Goal: Task Accomplishment & Management: Use online tool/utility

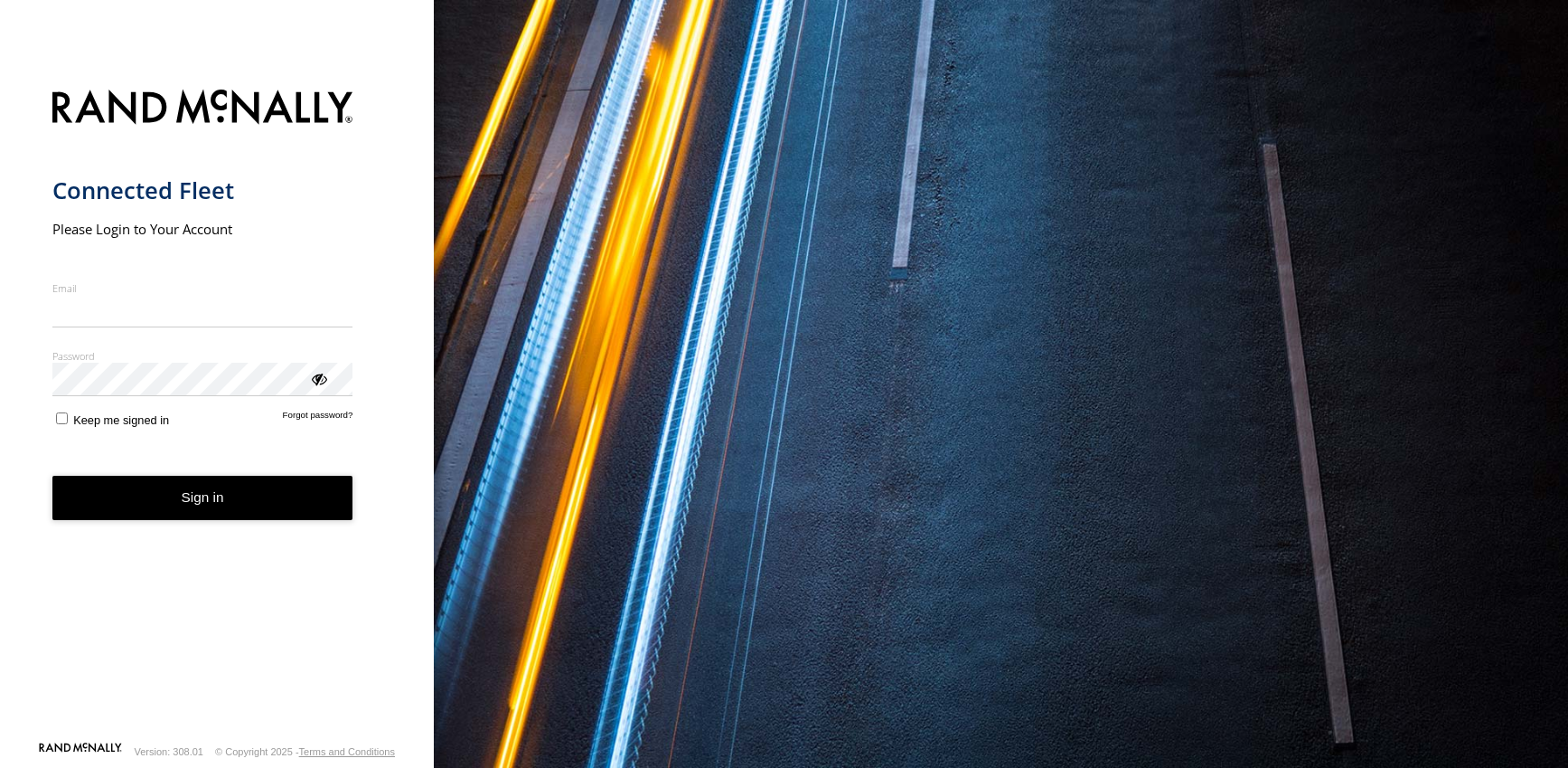
click at [181, 307] on input "Email" at bounding box center [203, 311] width 301 height 33
click at [180, 307] on input "Email" at bounding box center [203, 311] width 301 height 33
click at [180, 312] on input "Email" at bounding box center [203, 311] width 301 height 33
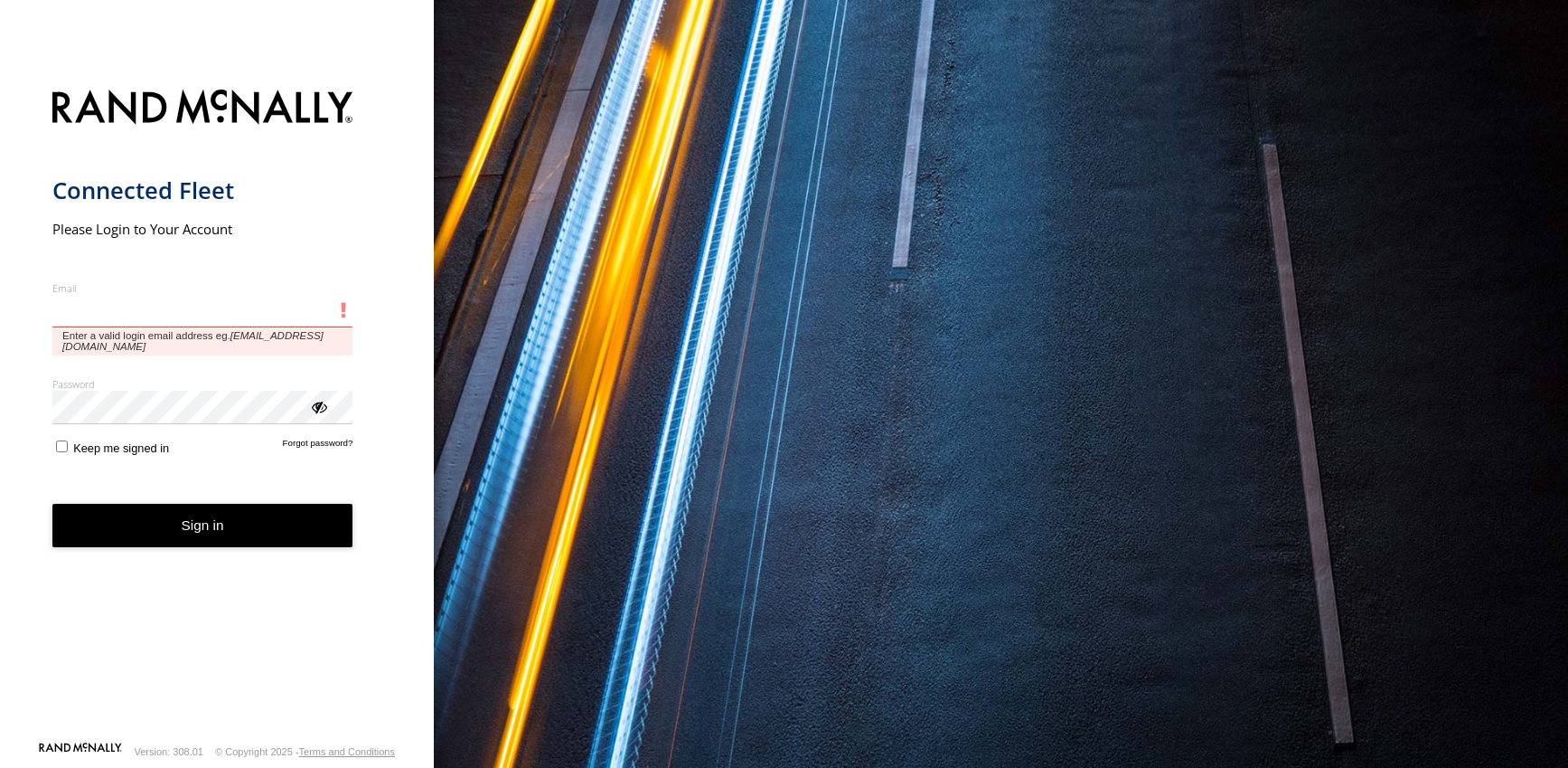
type input "**********"
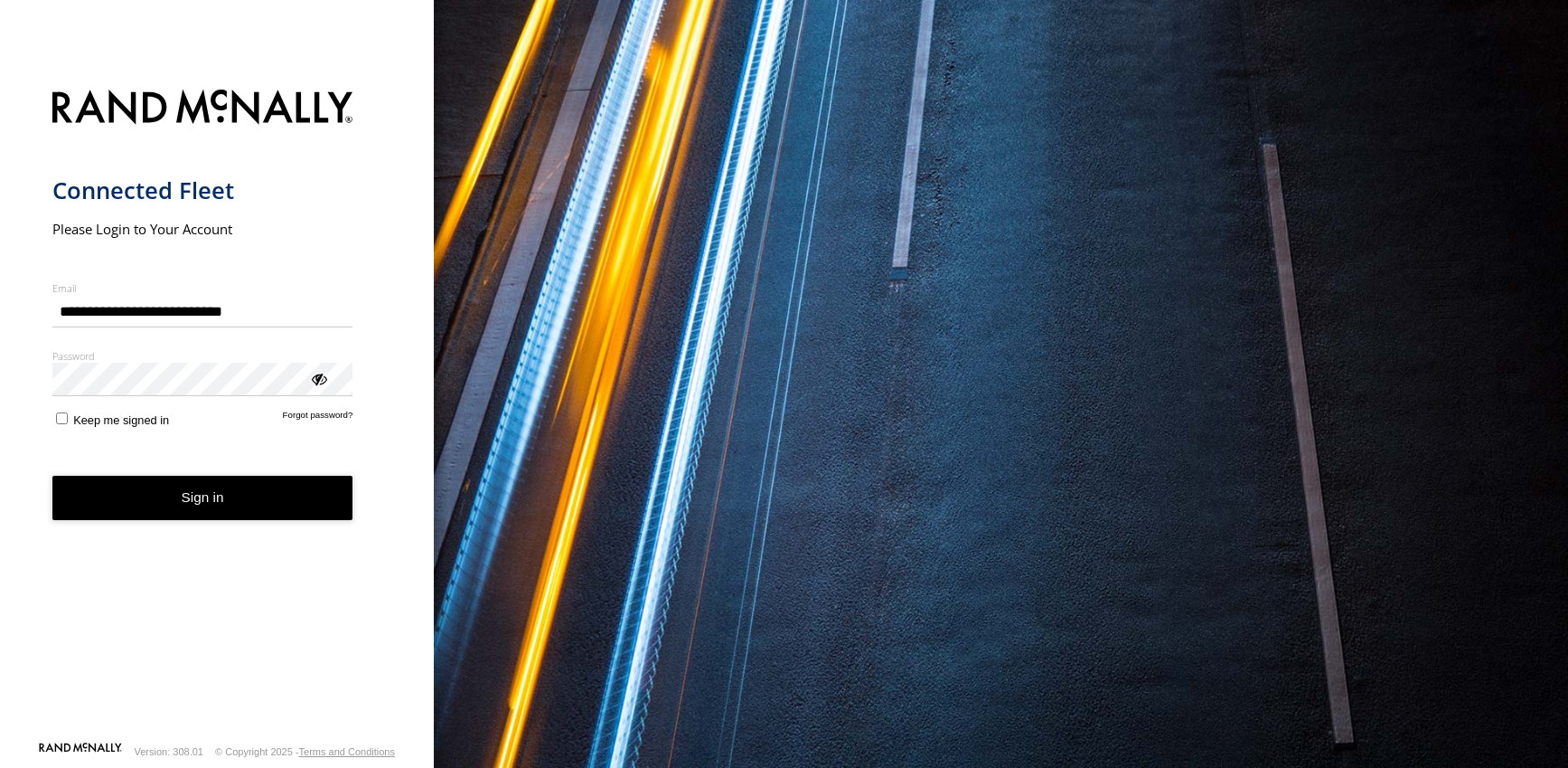
click at [250, 490] on button "Sign in" at bounding box center [203, 498] width 301 height 44
click at [167, 511] on button "Sign in" at bounding box center [203, 498] width 301 height 44
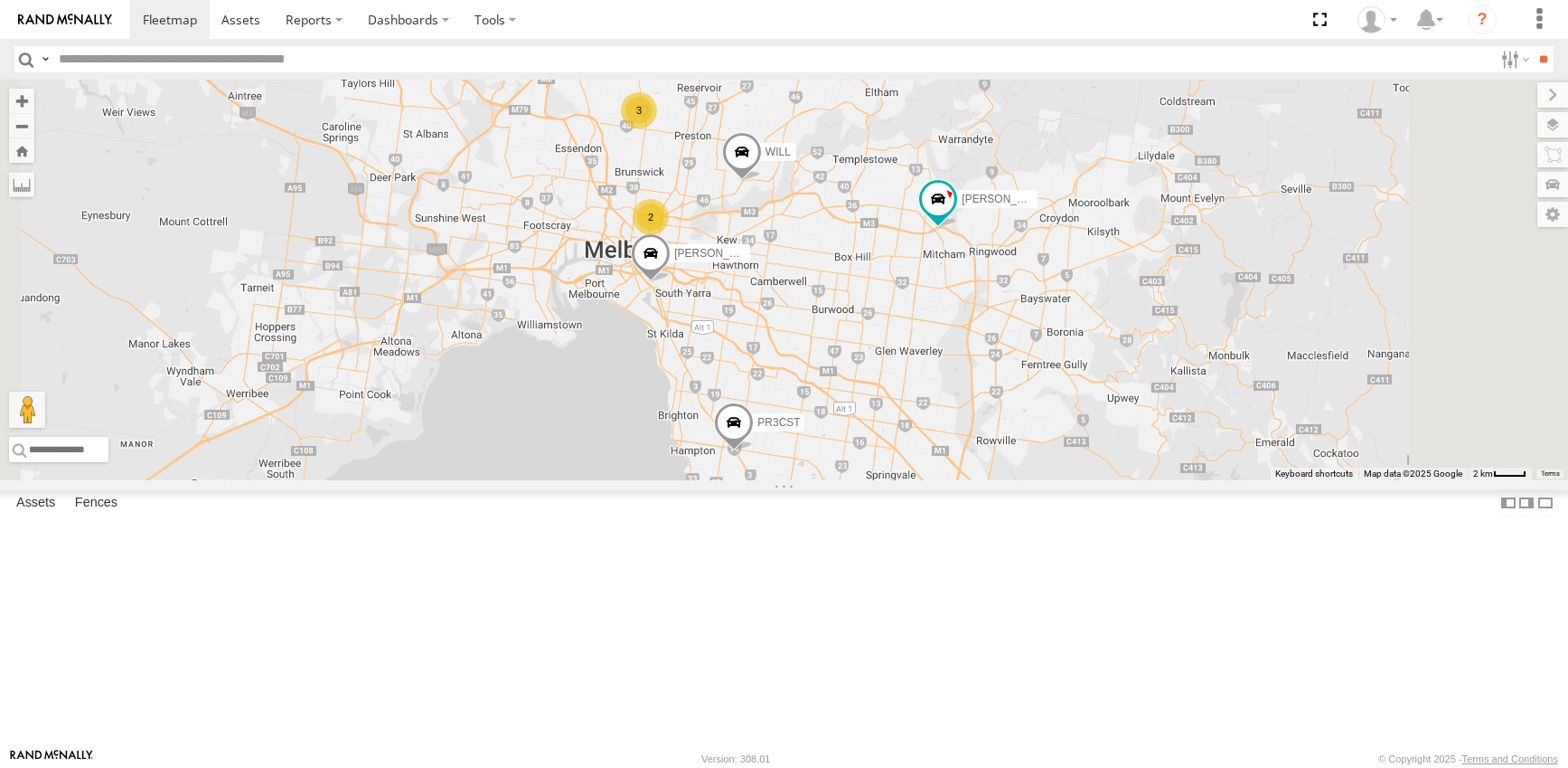
click at [0, 0] on span at bounding box center [0, 0] width 0 height 0
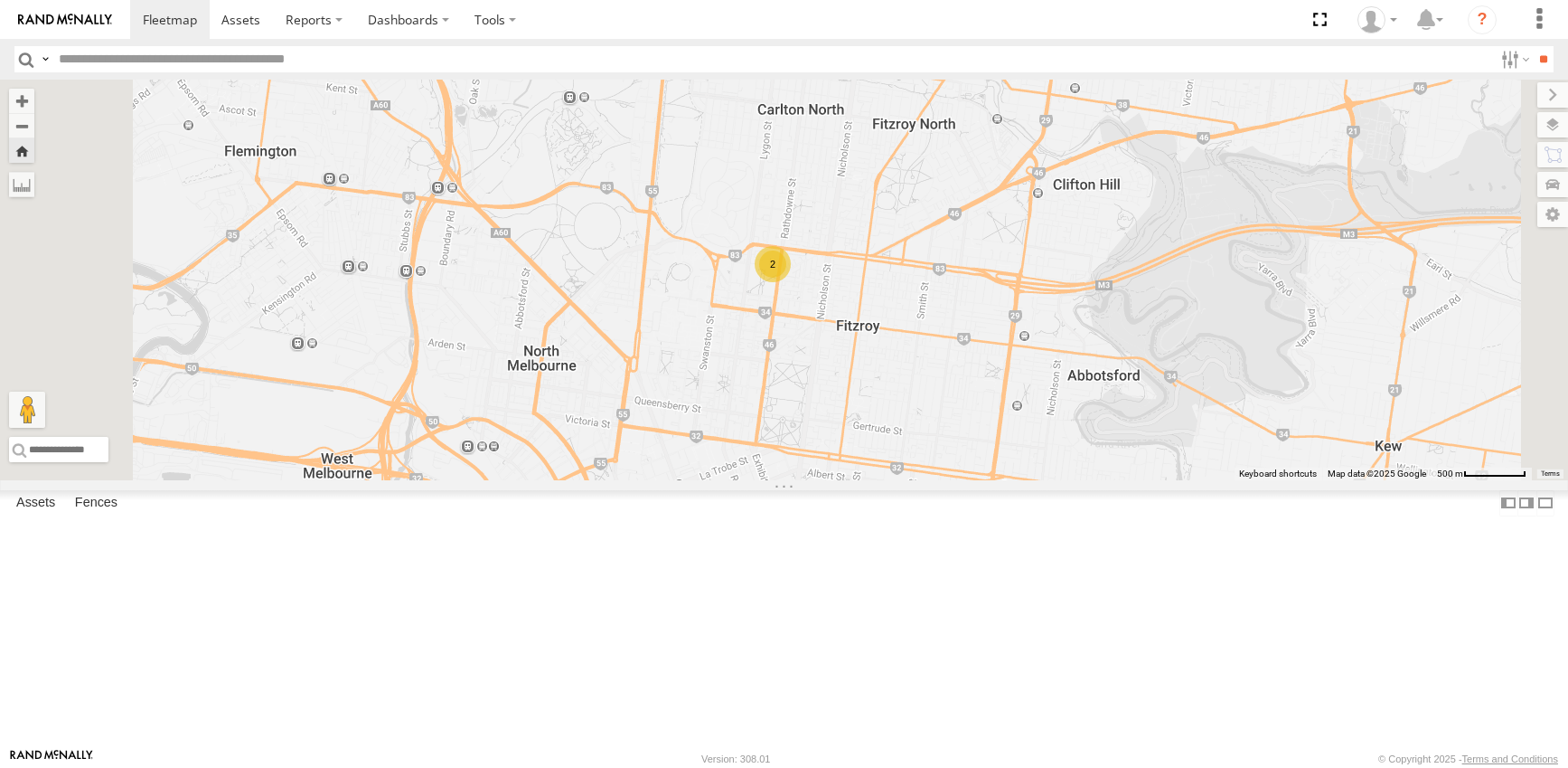
click at [0, 0] on span at bounding box center [0, 0] width 0 height 0
